Goal: Task Accomplishment & Management: Use online tool/utility

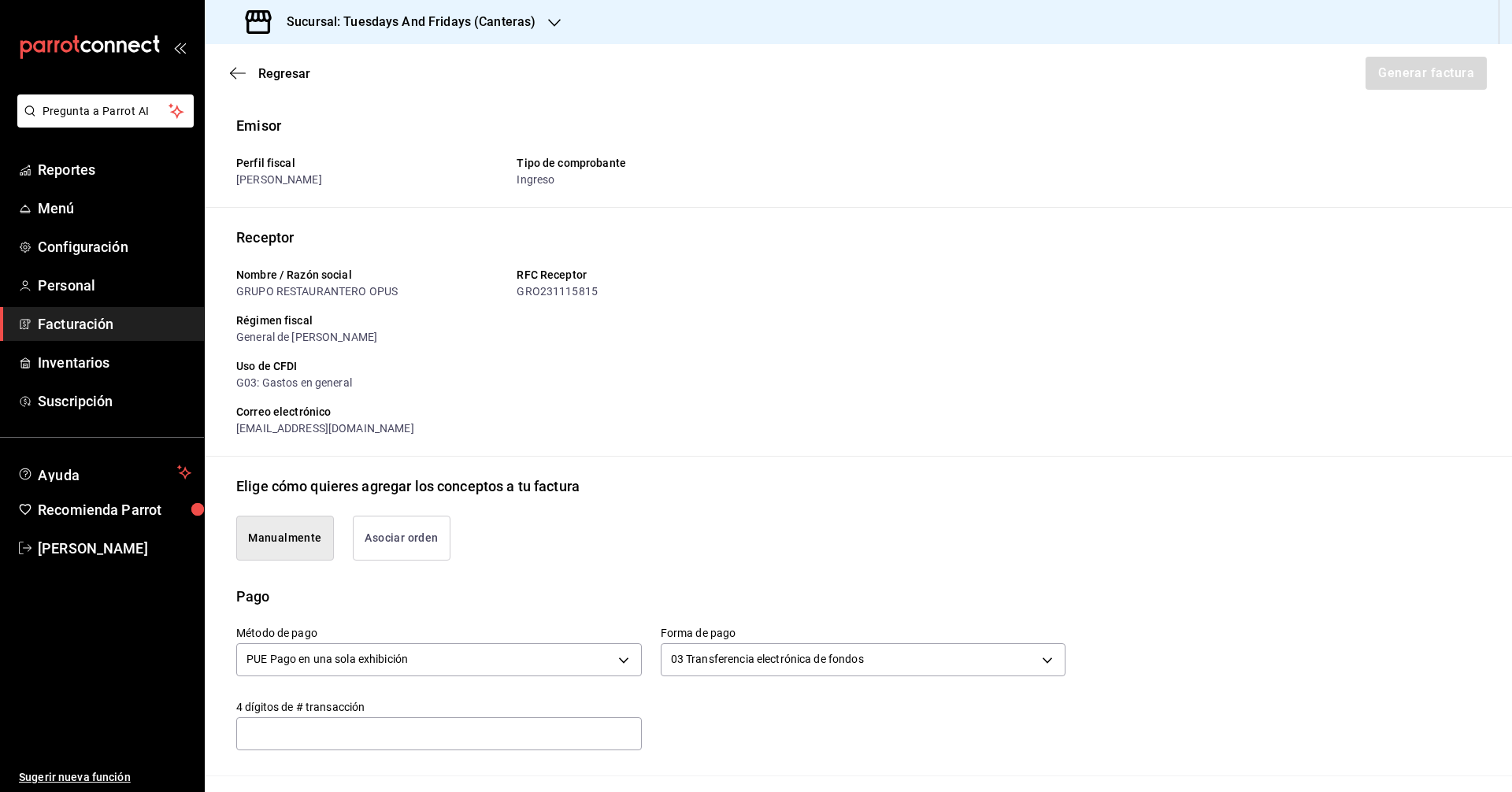
scroll to position [394, 0]
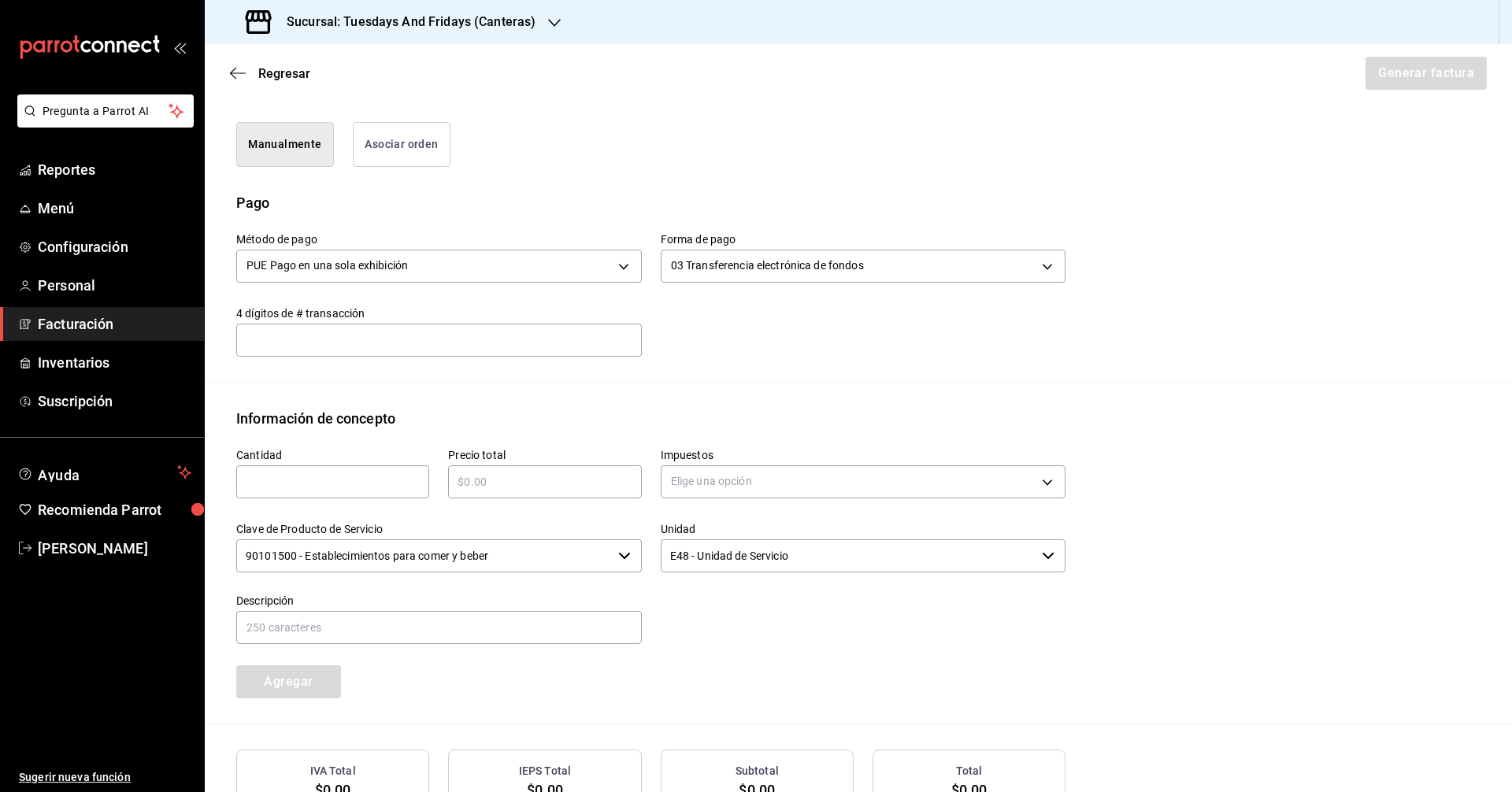
click at [461, 24] on h3 "Sucursal: Tuesdays And Fridays (Canteras)" at bounding box center [404, 22] width 261 height 19
click at [363, 69] on span "Tuesdays And Fridays (Bosques)" at bounding box center [299, 68] width 163 height 17
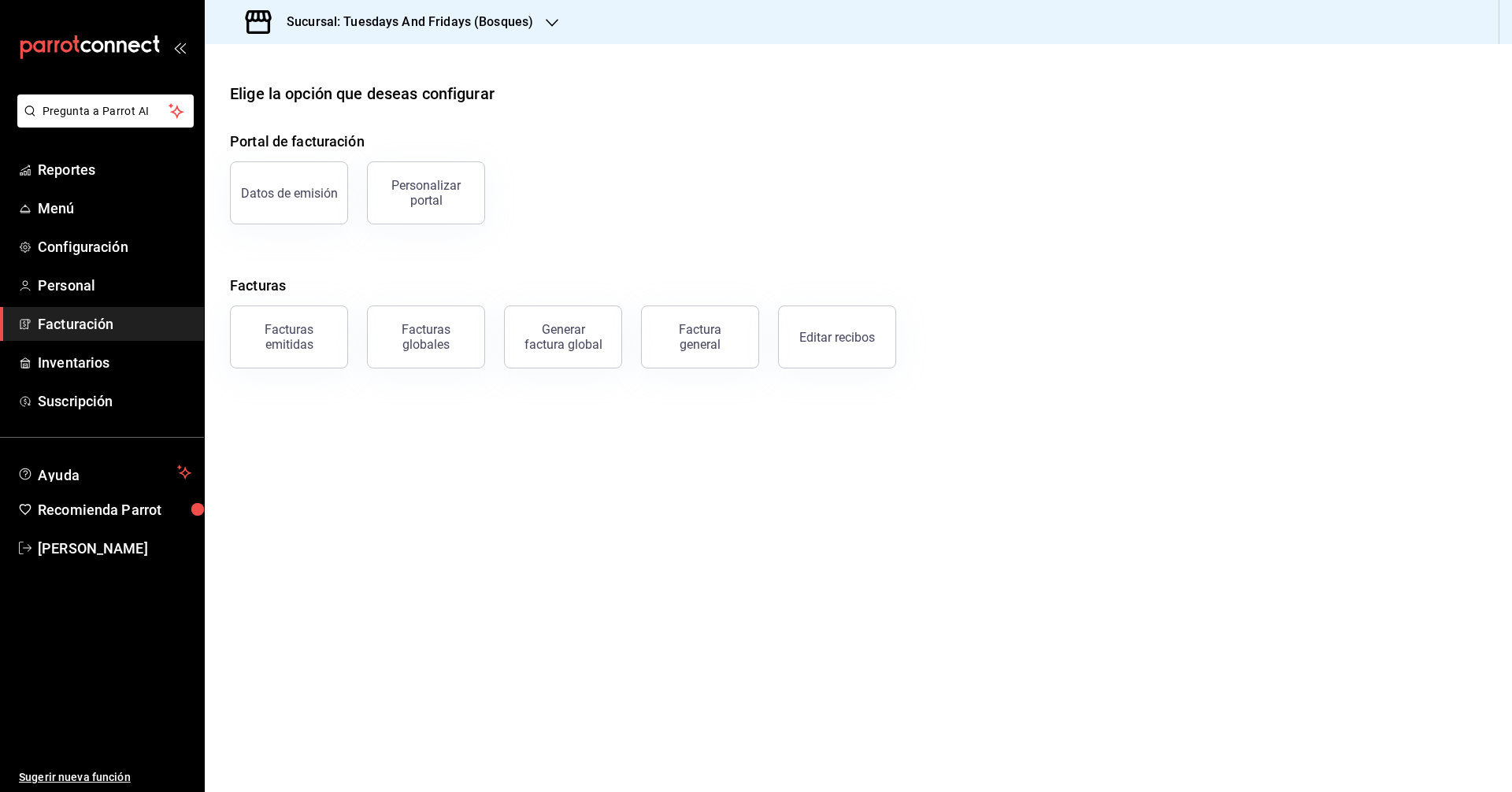
drag, startPoint x: 770, startPoint y: 245, endPoint x: 596, endPoint y: 280, distance: 177.5
click at [769, 247] on div "Portal de facturación Datos de emisión Personalizar portal Facturas Facturas em…" at bounding box center [858, 249] width 1256 height 238
click at [107, 166] on span "Reportes" at bounding box center [115, 169] width 154 height 22
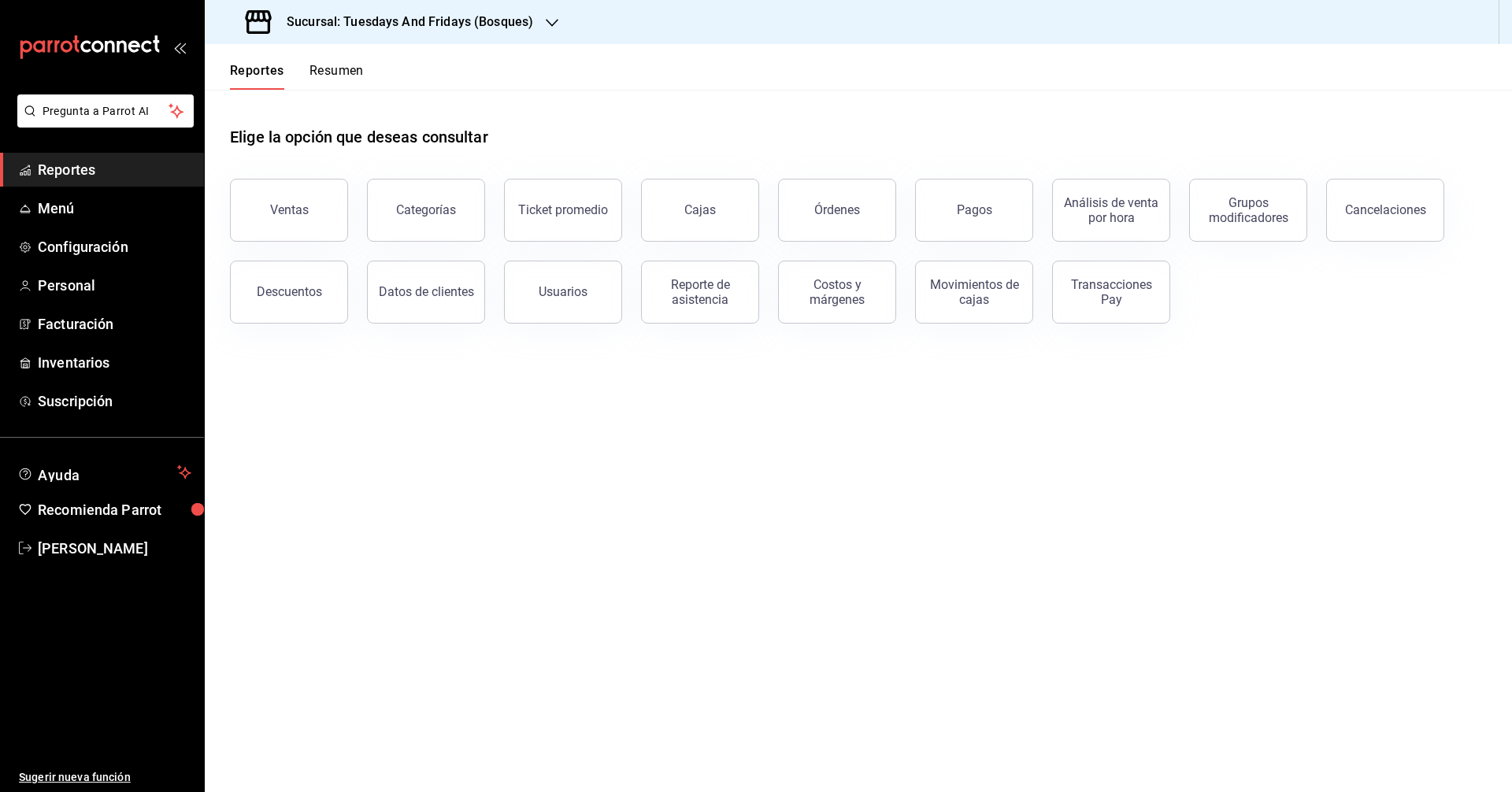
click at [812, 504] on main "Elige la opción que deseas consultar Ventas Categorías Ticket promedio Cajas Ór…" at bounding box center [858, 441] width 1307 height 702
click at [90, 171] on span "Reportes" at bounding box center [115, 169] width 154 height 22
click at [696, 299] on div "Reporte de asistencia" at bounding box center [700, 292] width 98 height 30
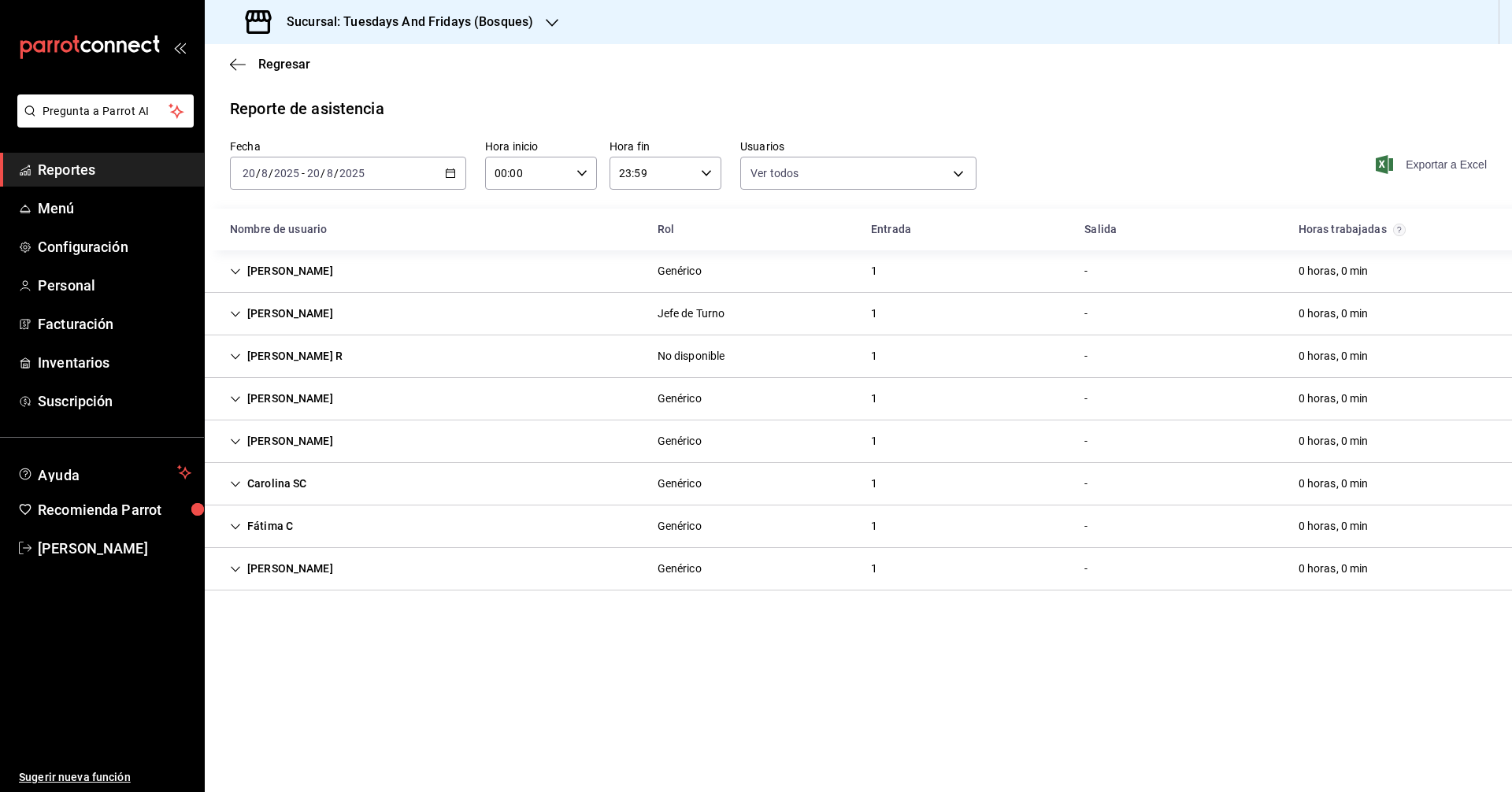
click at [1398, 165] on span "Exportar a Excel" at bounding box center [1433, 163] width 108 height 19
click at [441, 175] on div "[DATE] [DATE] - [DATE] [DATE]" at bounding box center [348, 173] width 236 height 33
click at [281, 391] on span "Rango de fechas" at bounding box center [304, 397] width 122 height 17
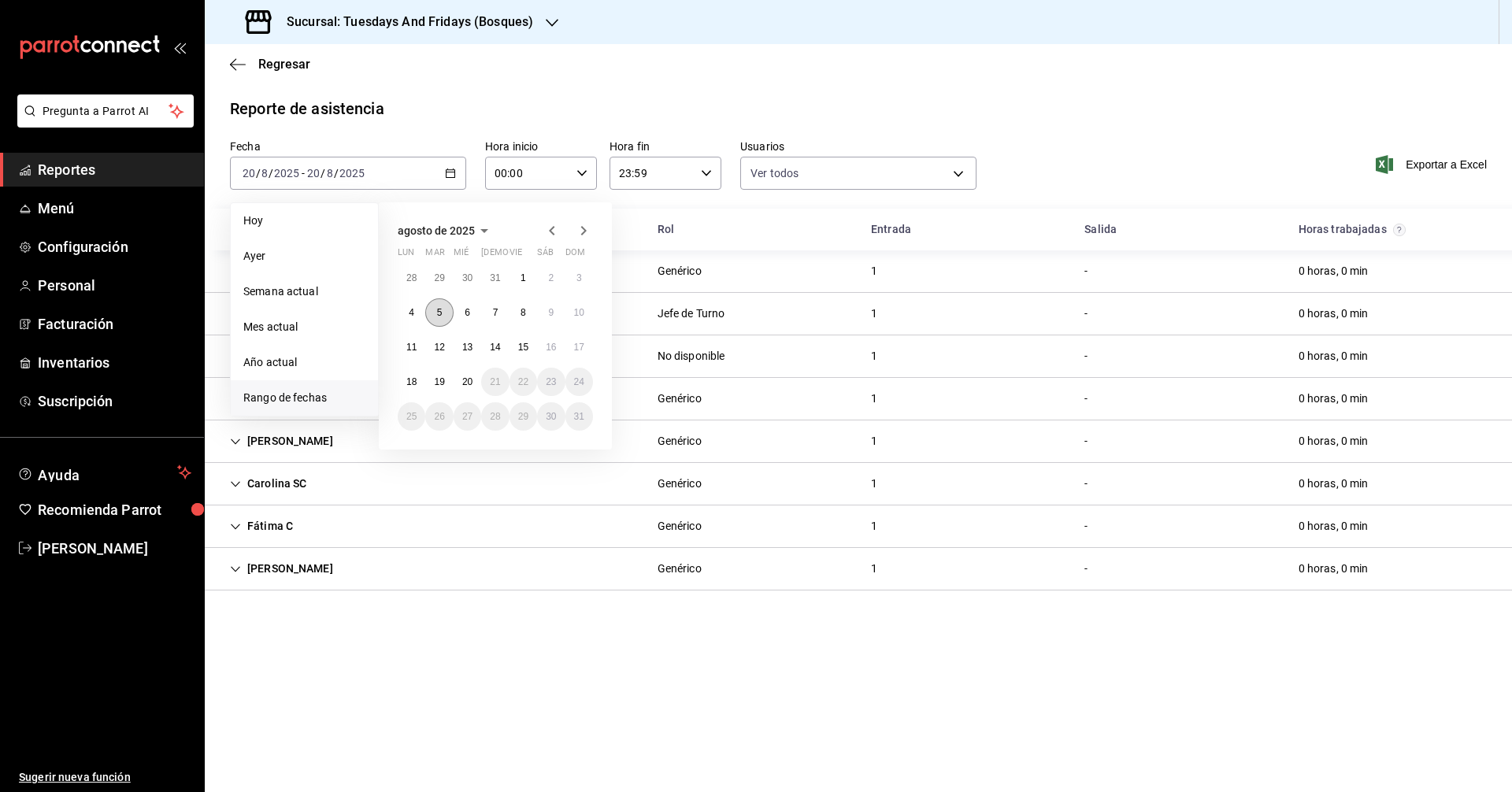
click at [443, 318] on button "5" at bounding box center [439, 312] width 27 height 28
click at [560, 309] on button "9" at bounding box center [550, 312] width 27 height 28
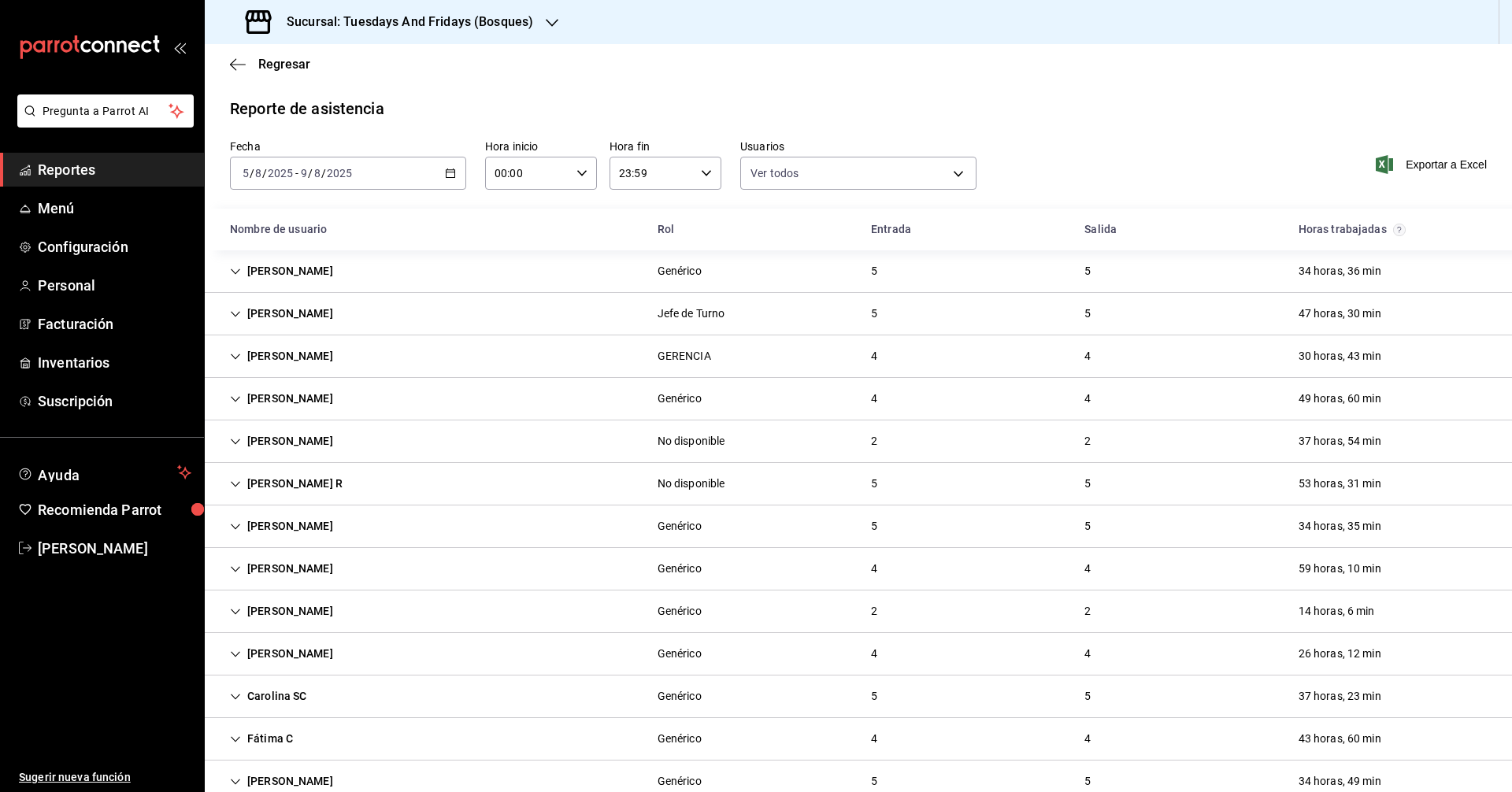
click at [1156, 138] on div "Reporte de asistencia Fecha [DATE] [DATE] - [DATE] [DATE] Hora inicio 00:00 Hor…" at bounding box center [858, 513] width 1307 height 833
click at [1451, 173] on span "Exportar a Excel" at bounding box center [1433, 163] width 108 height 19
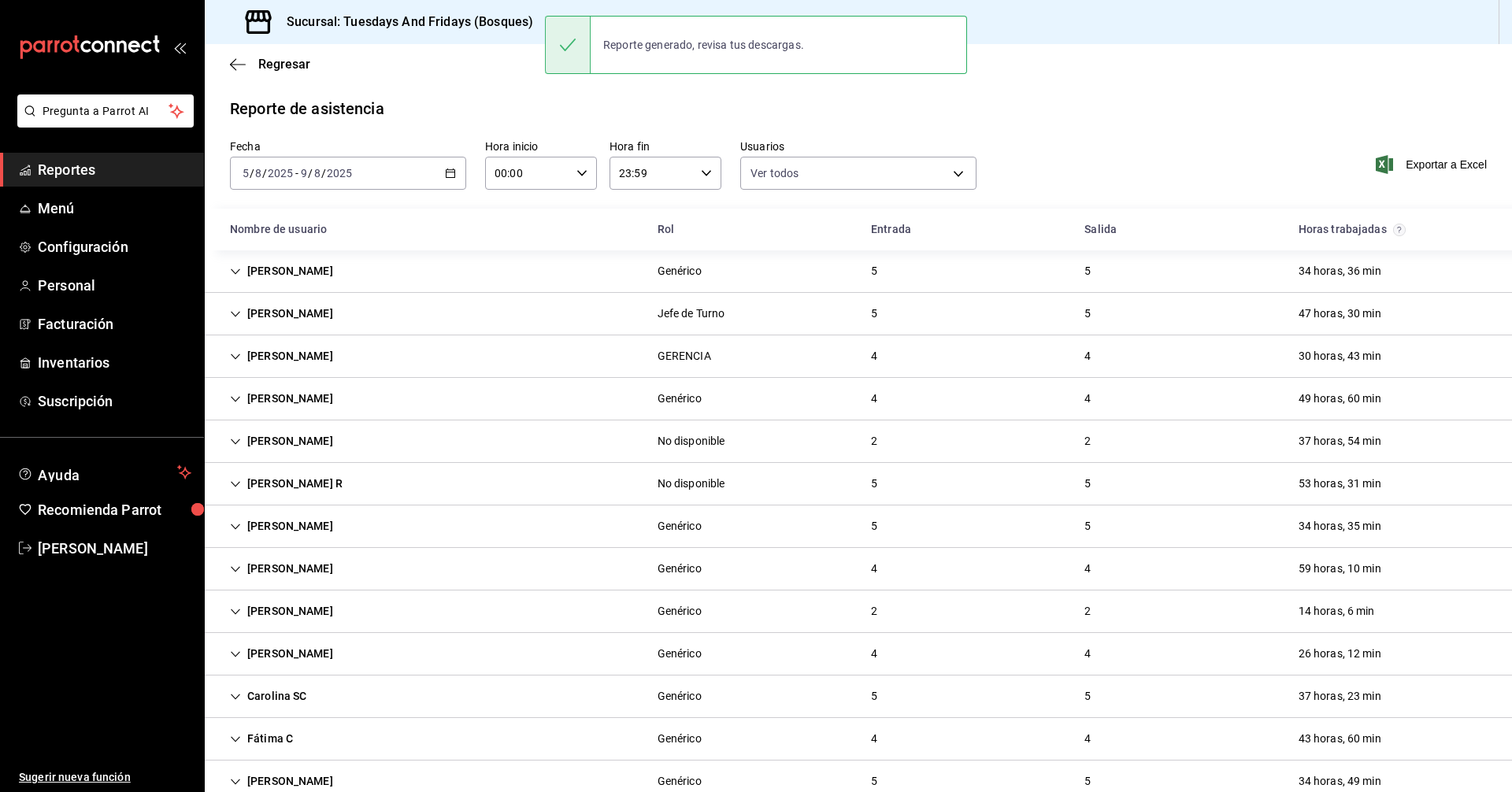
click at [448, 176] on icon "button" at bounding box center [449, 172] width 11 height 11
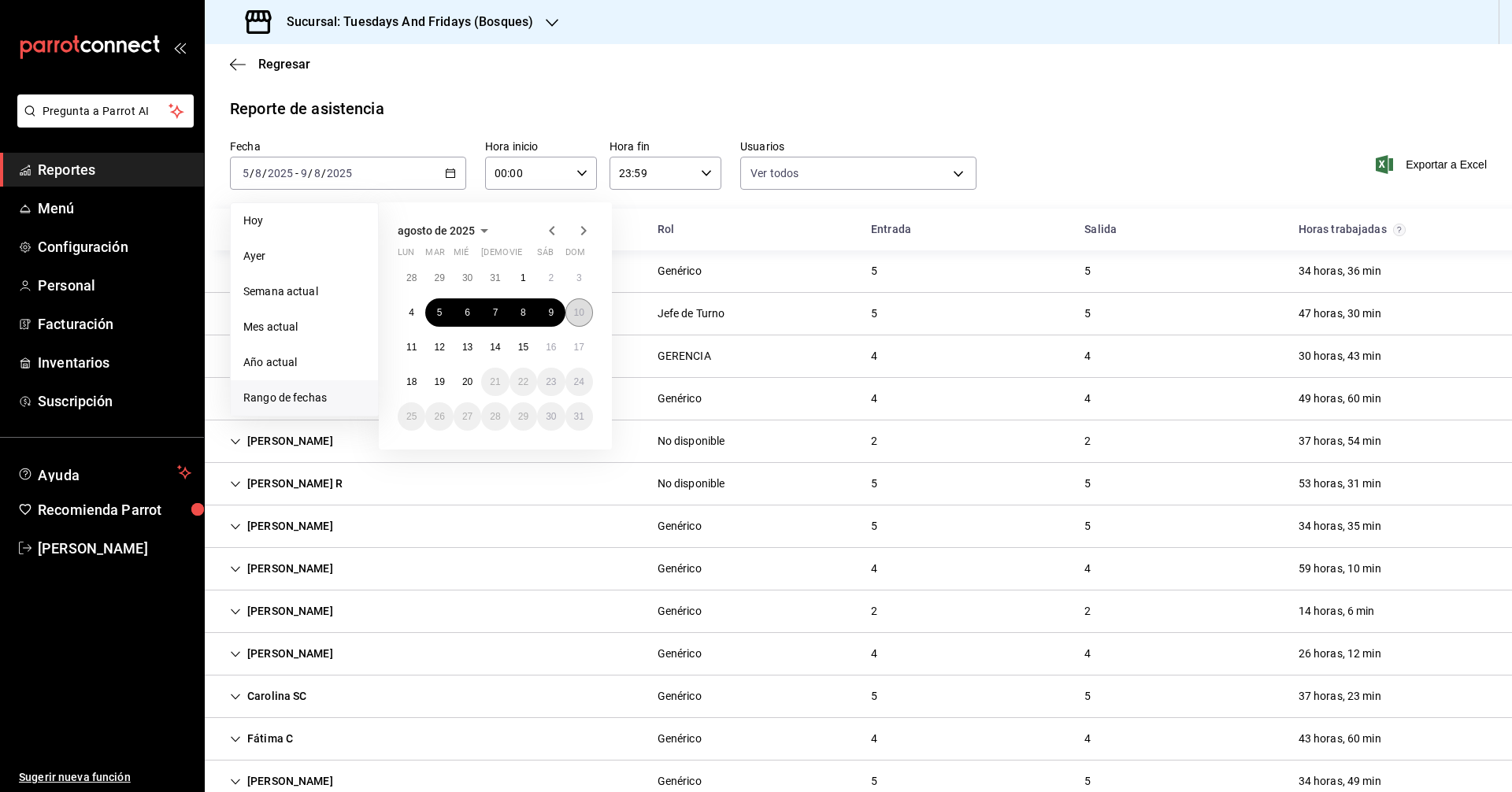
click at [572, 315] on button "10" at bounding box center [579, 312] width 27 height 28
click at [439, 380] on abbr "19" at bounding box center [439, 381] width 10 height 11
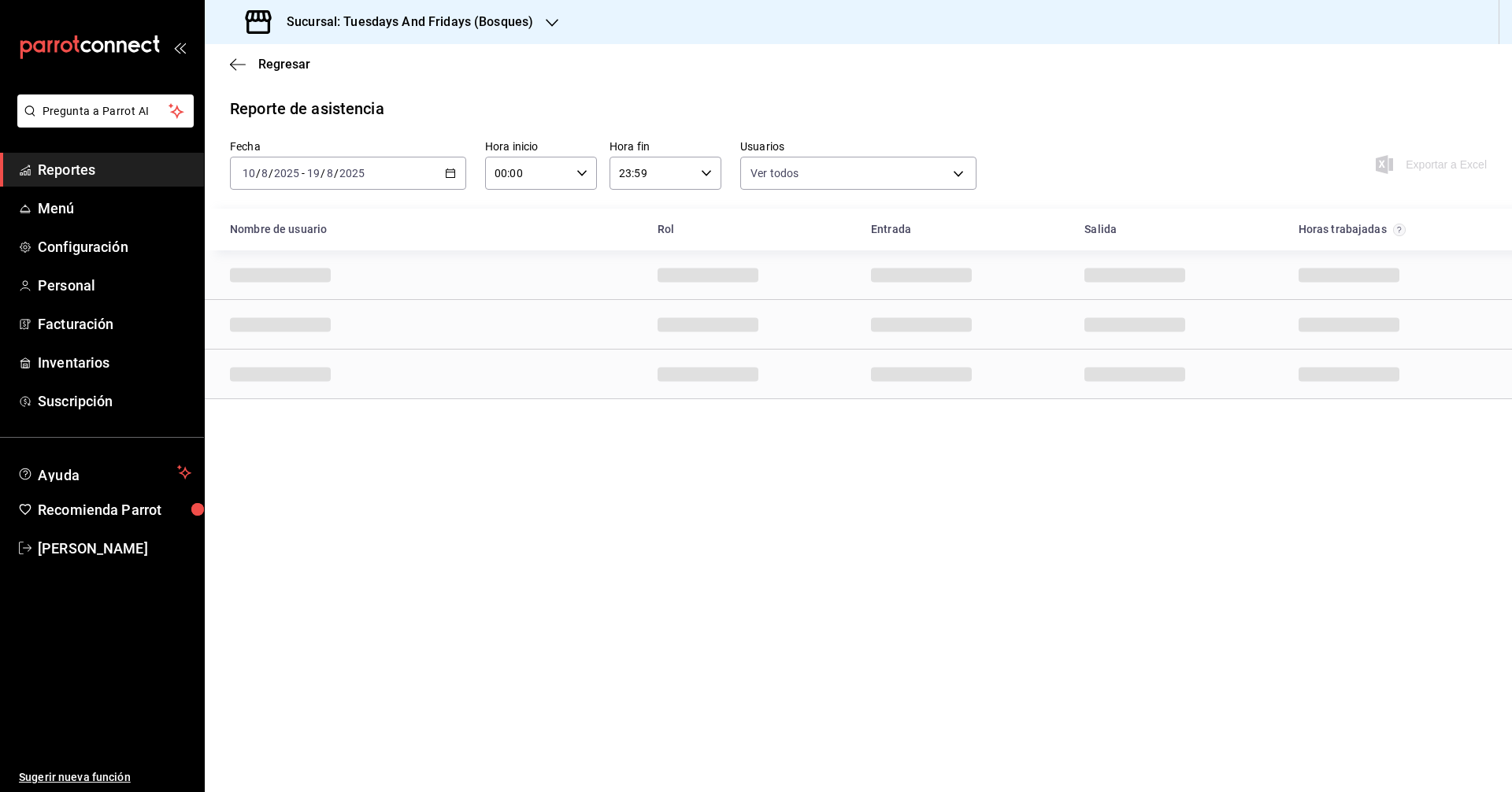
click at [906, 616] on main "Regresar Reporte de asistencia Fecha [DATE] [DATE] - [DATE] [DATE] Hora inicio …" at bounding box center [858, 418] width 1307 height 748
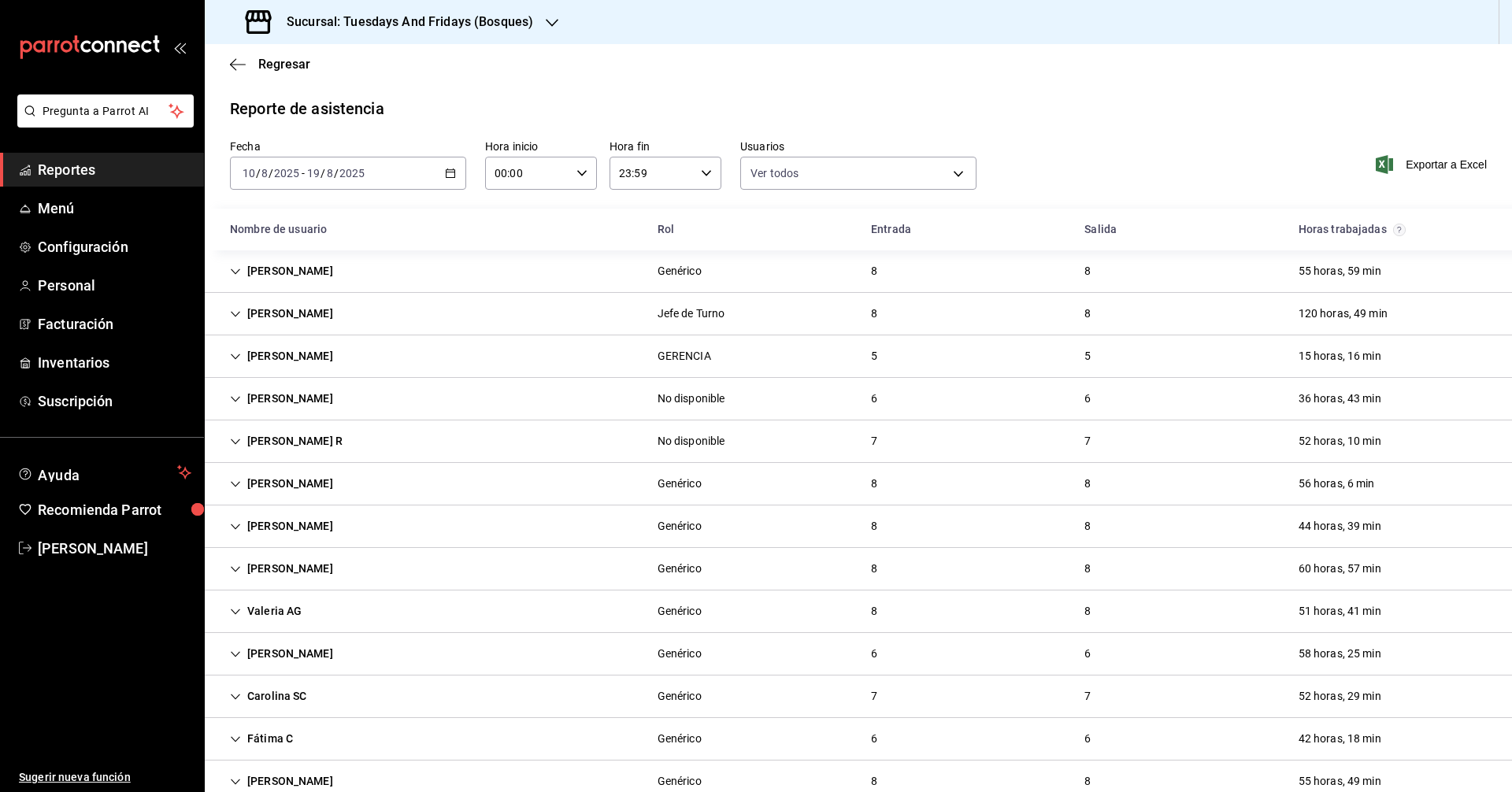
click at [1078, 128] on div "Reporte de asistencia Fecha [DATE] [DATE] - [DATE] [DATE] Hora inicio 00:00 Hor…" at bounding box center [858, 535] width 1307 height 876
click at [1413, 170] on span "Exportar a Excel" at bounding box center [1433, 163] width 108 height 19
